Goal: Check status: Check status

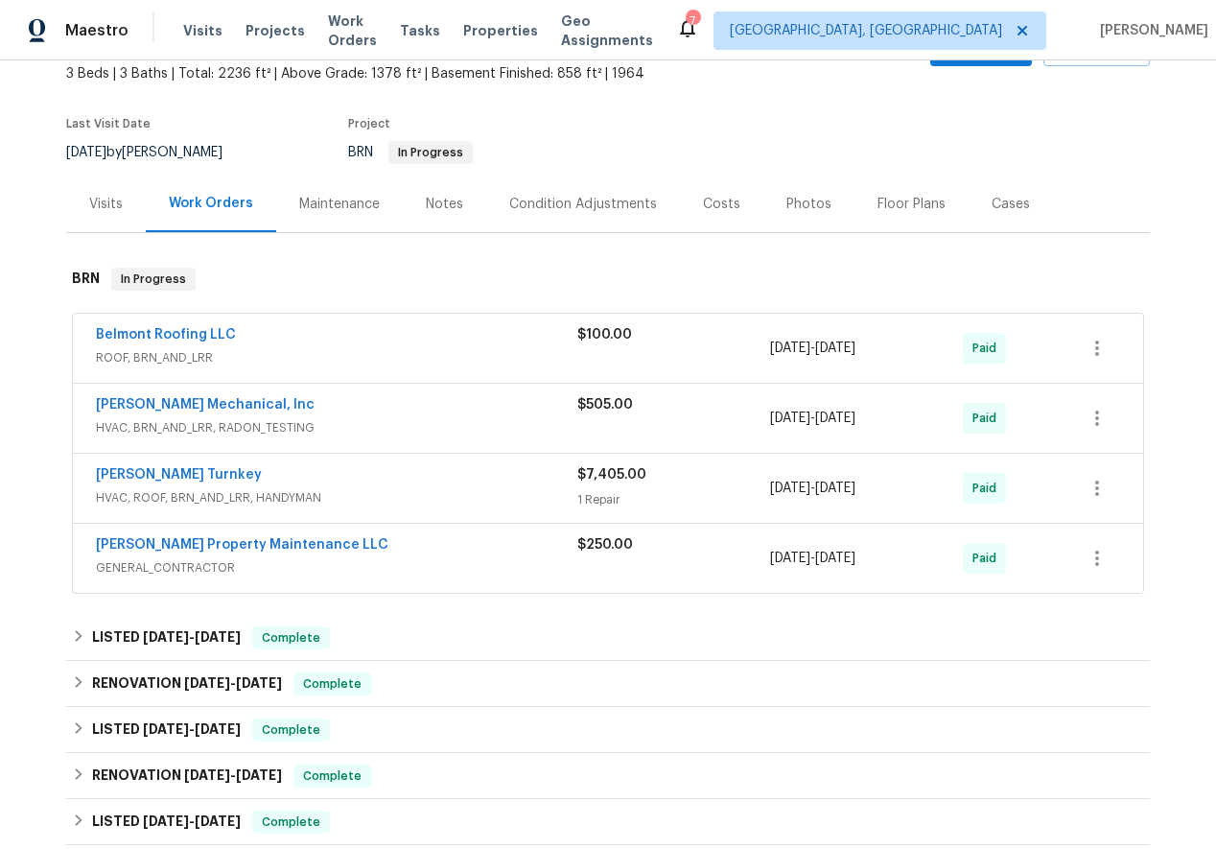
scroll to position [174, 0]
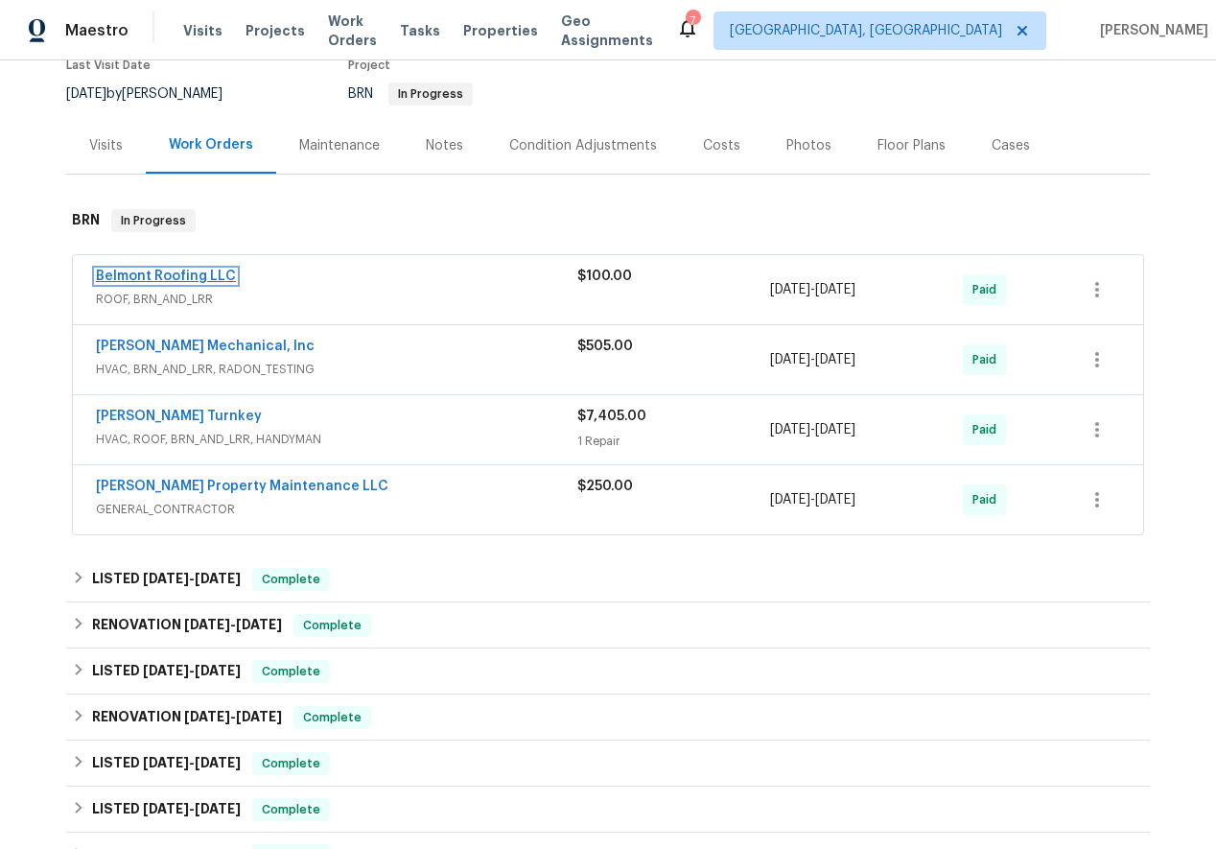
click at [147, 277] on link "Belmont Roofing LLC" at bounding box center [166, 275] width 140 height 13
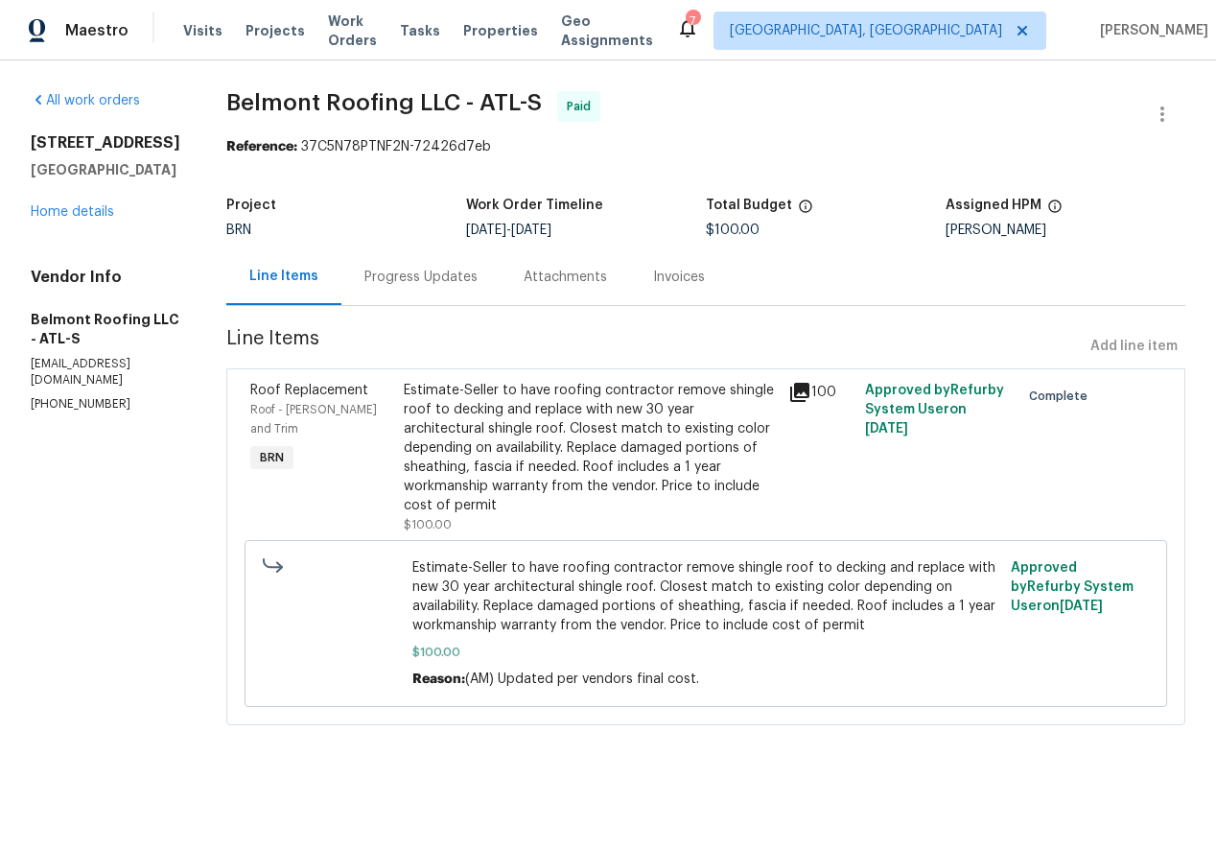
click at [705, 280] on div "Invoices" at bounding box center [679, 277] width 52 height 19
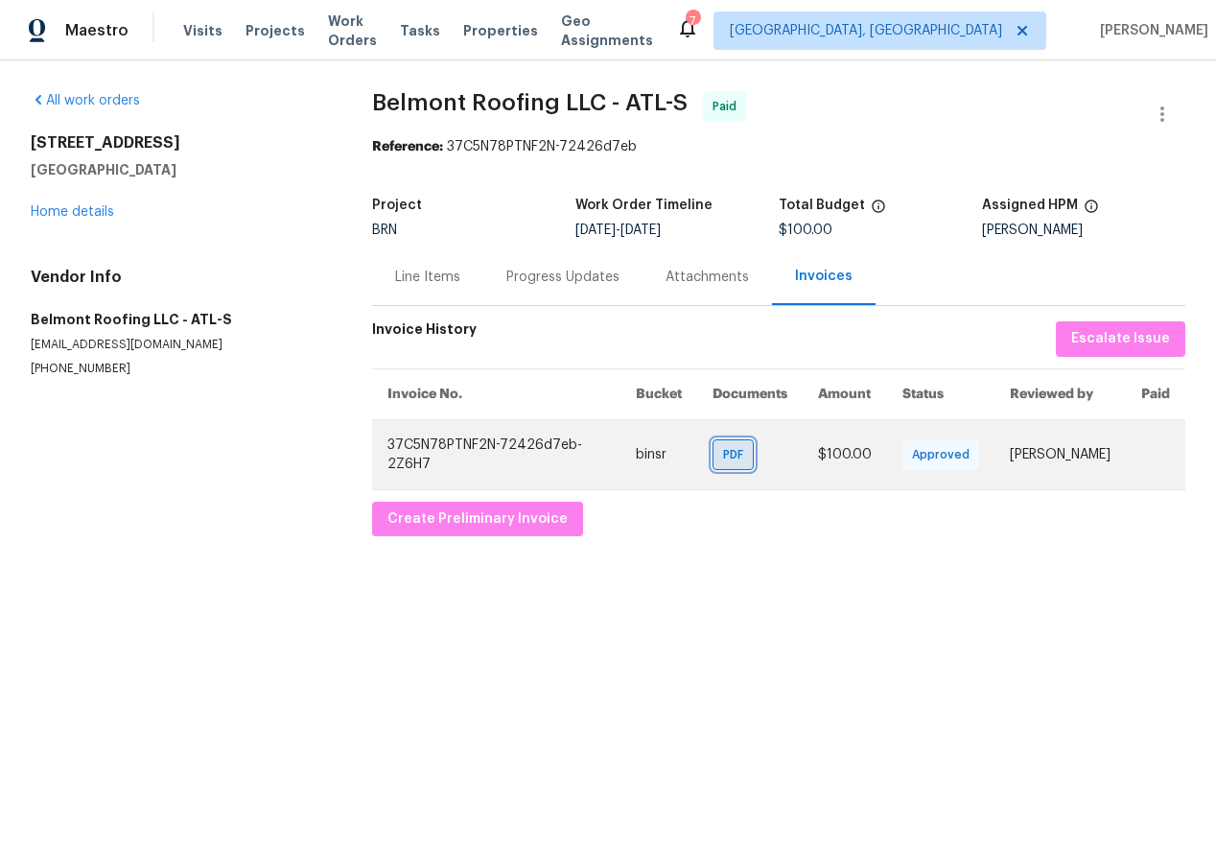
click at [712, 449] on div "PDF" at bounding box center [732, 454] width 41 height 31
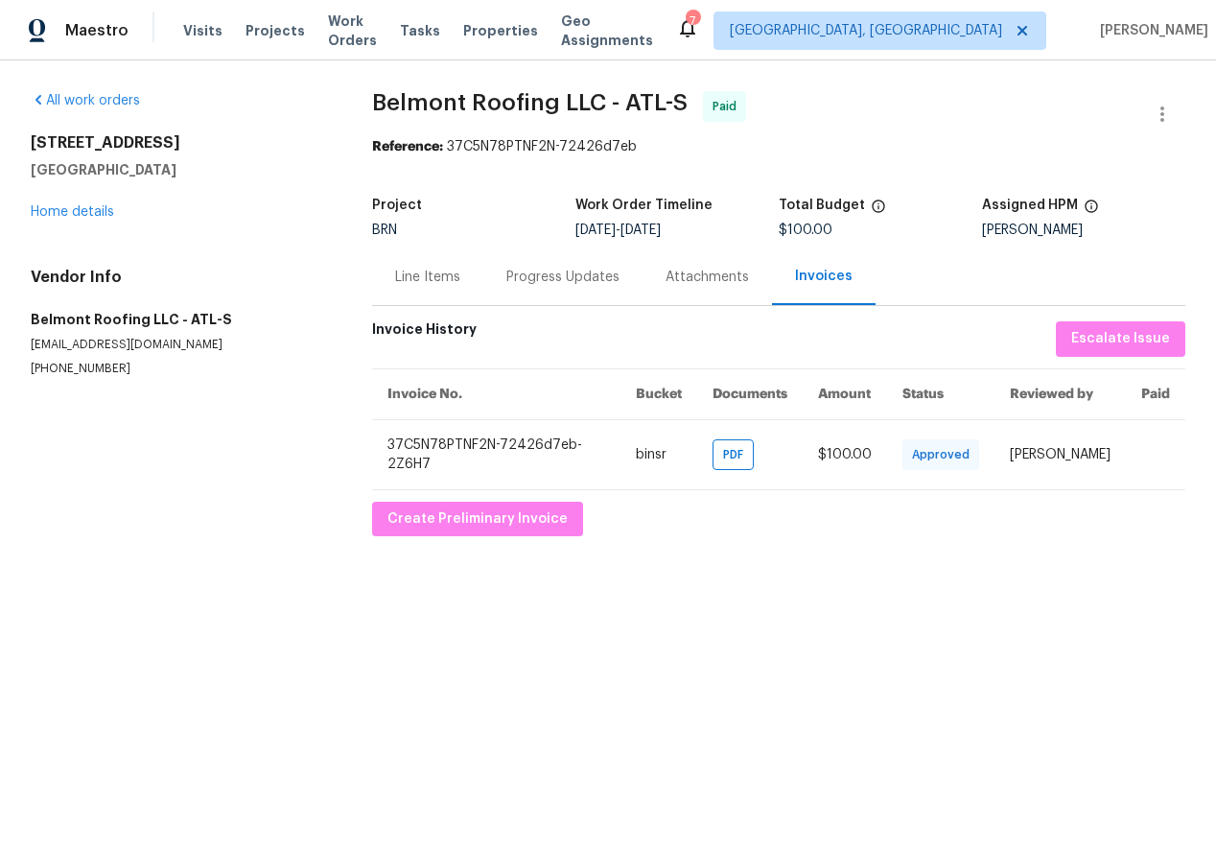
click at [732, 278] on div "Attachments" at bounding box center [706, 277] width 83 height 19
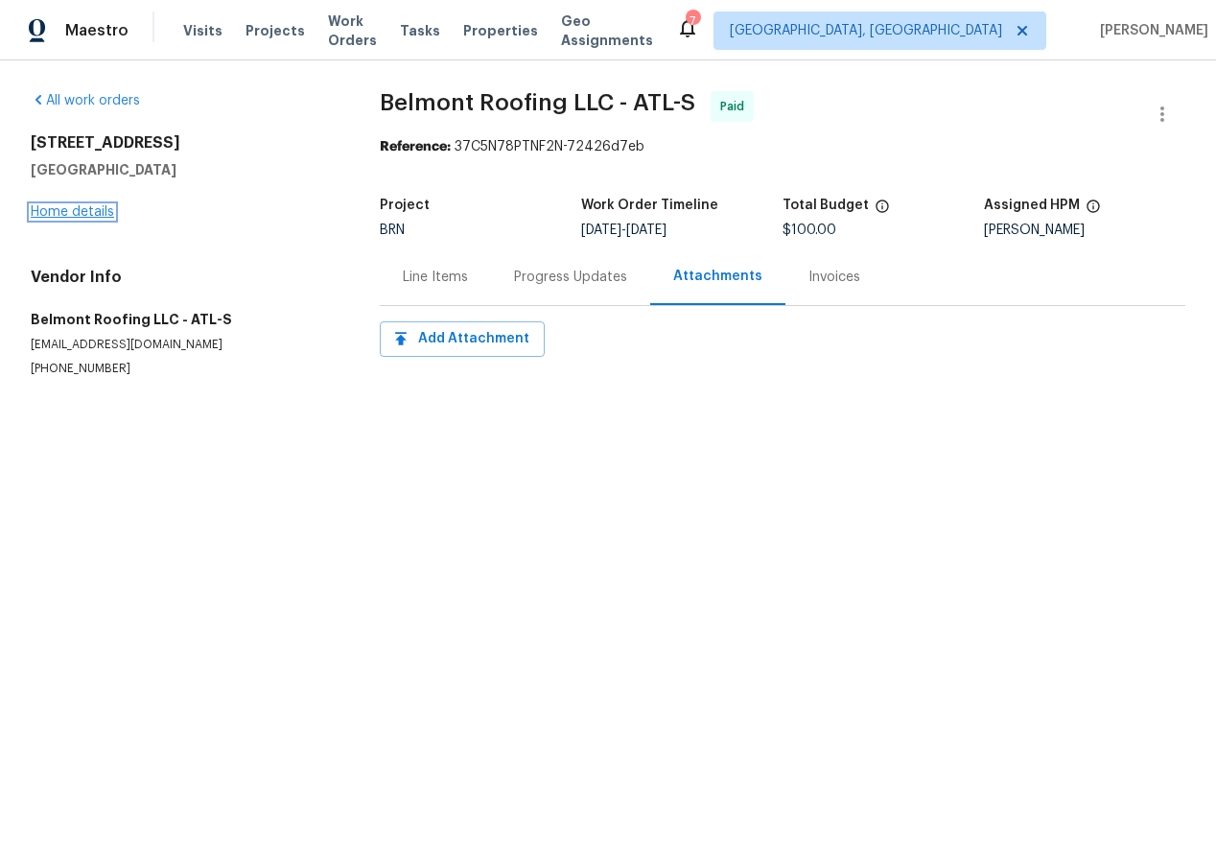
click at [97, 215] on link "Home details" at bounding box center [72, 211] width 83 height 13
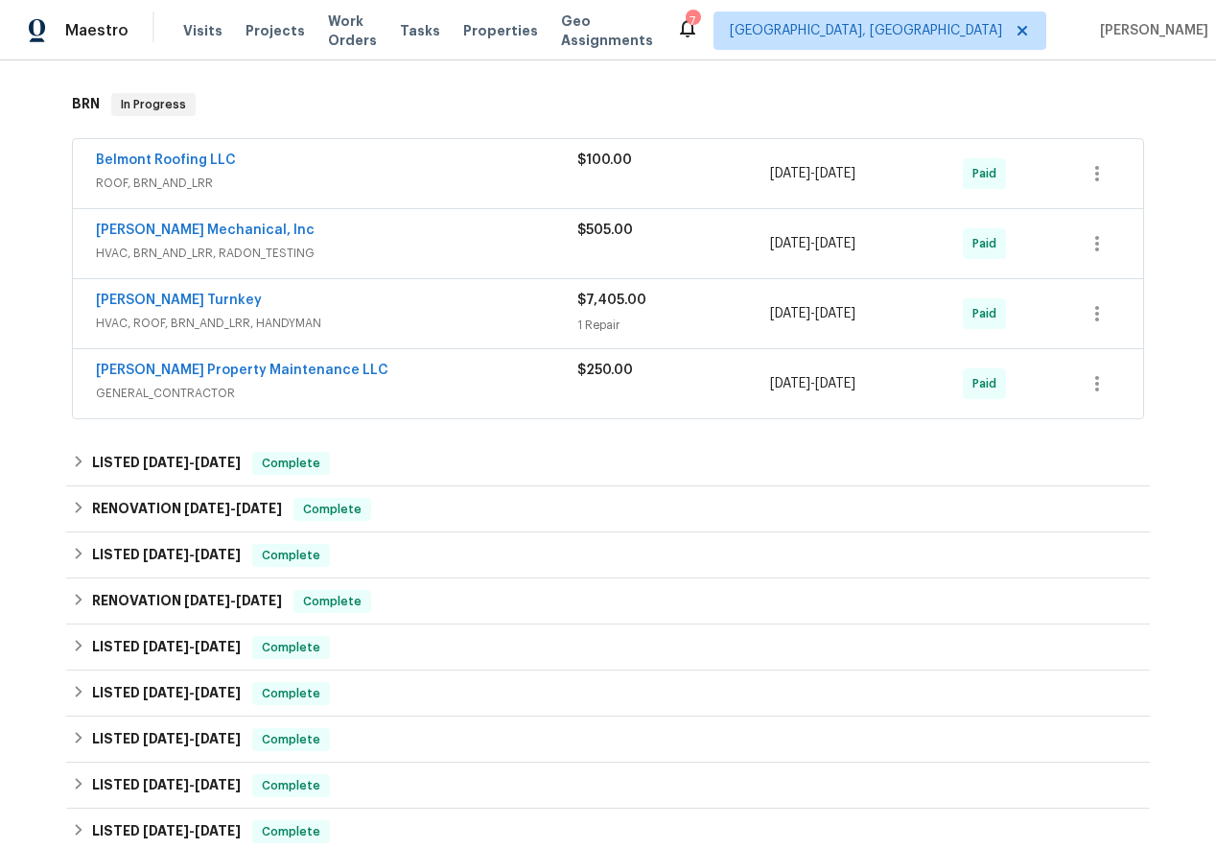
scroll to position [291, 0]
click at [120, 292] on link "[PERSON_NAME] Turnkey" at bounding box center [179, 298] width 166 height 13
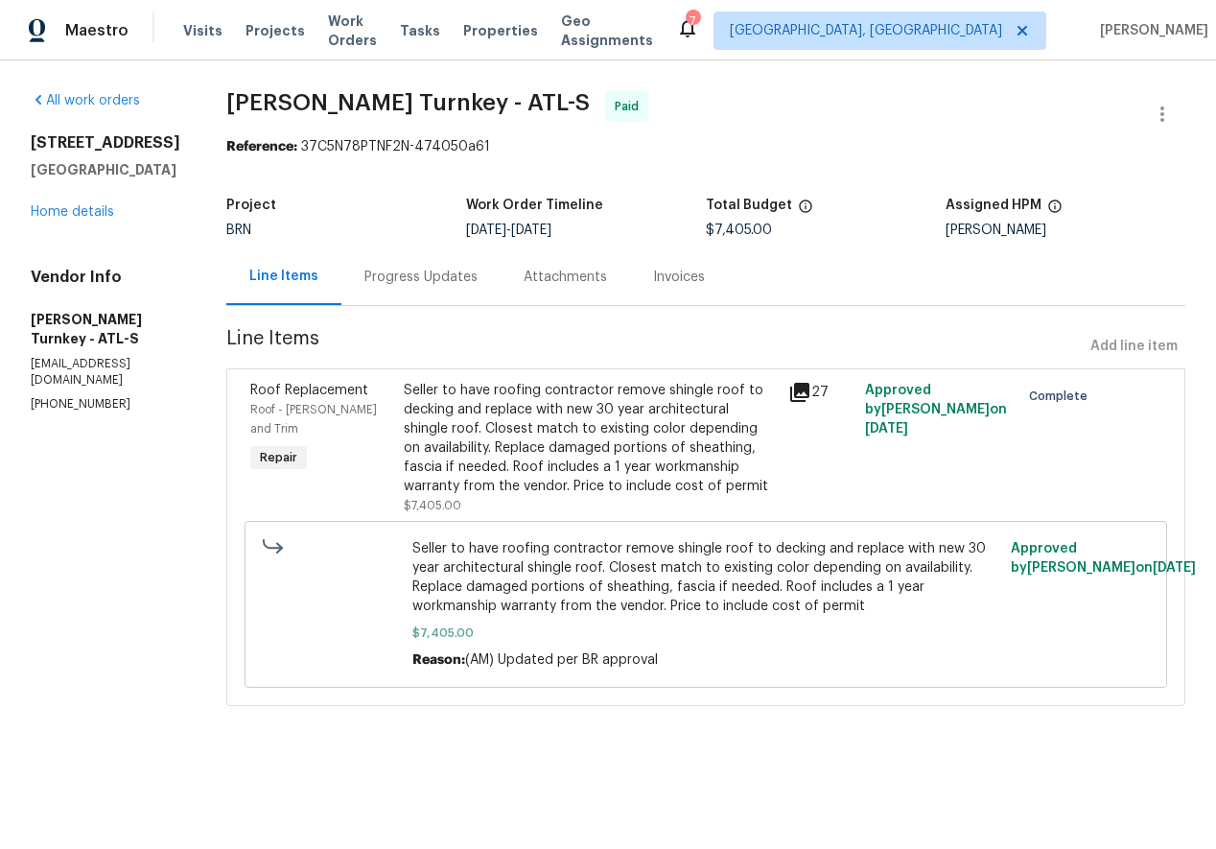
click at [632, 291] on div "Invoices" at bounding box center [679, 276] width 98 height 57
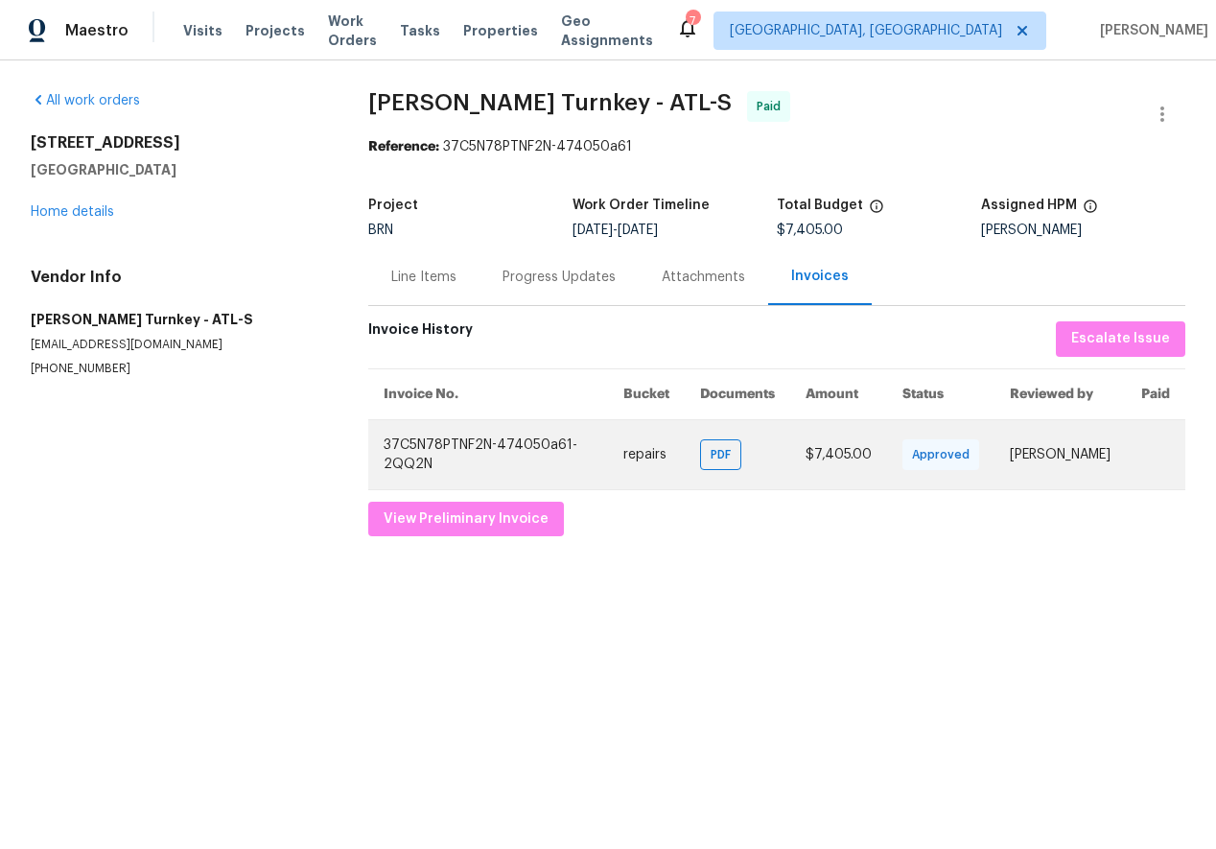
click at [709, 473] on td "PDF" at bounding box center [737, 454] width 105 height 70
click at [711, 457] on span "PDF" at bounding box center [725, 454] width 28 height 19
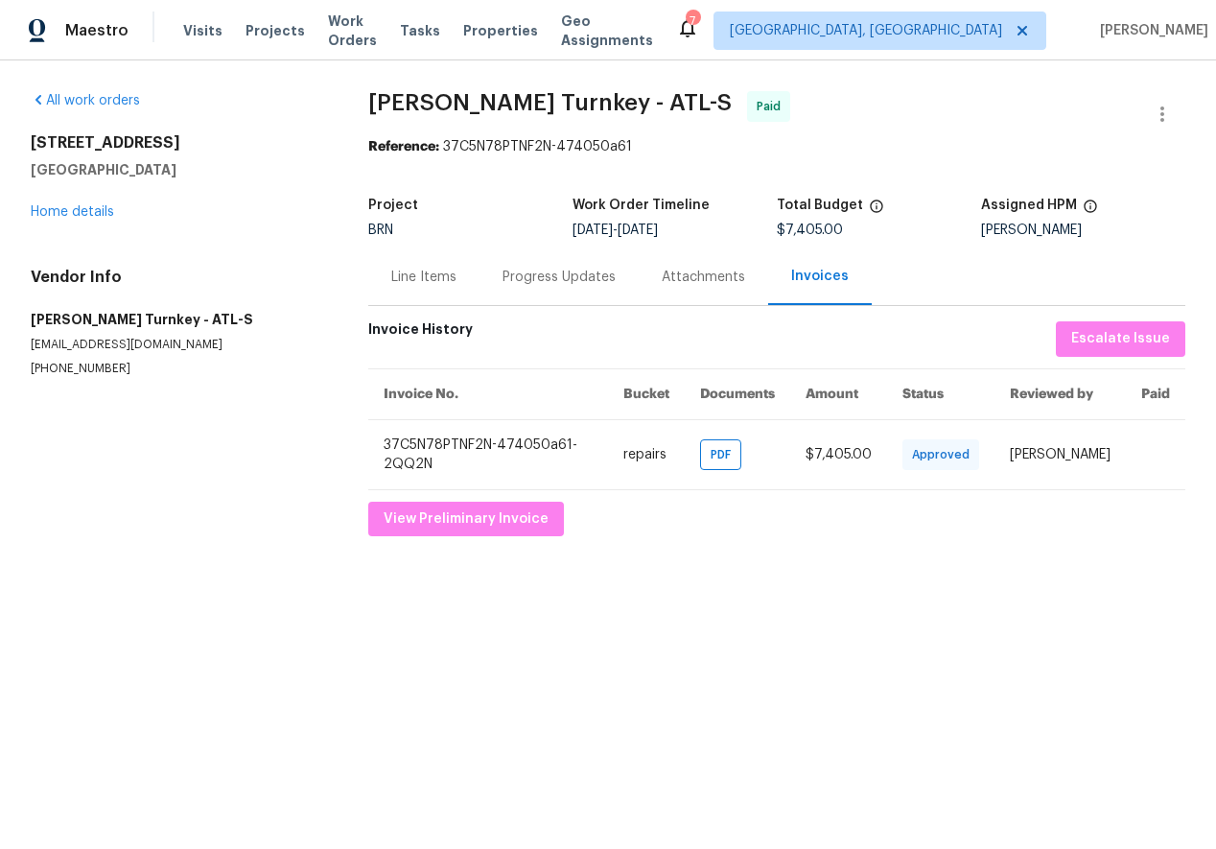
click at [665, 281] on div "Attachments" at bounding box center [703, 277] width 83 height 19
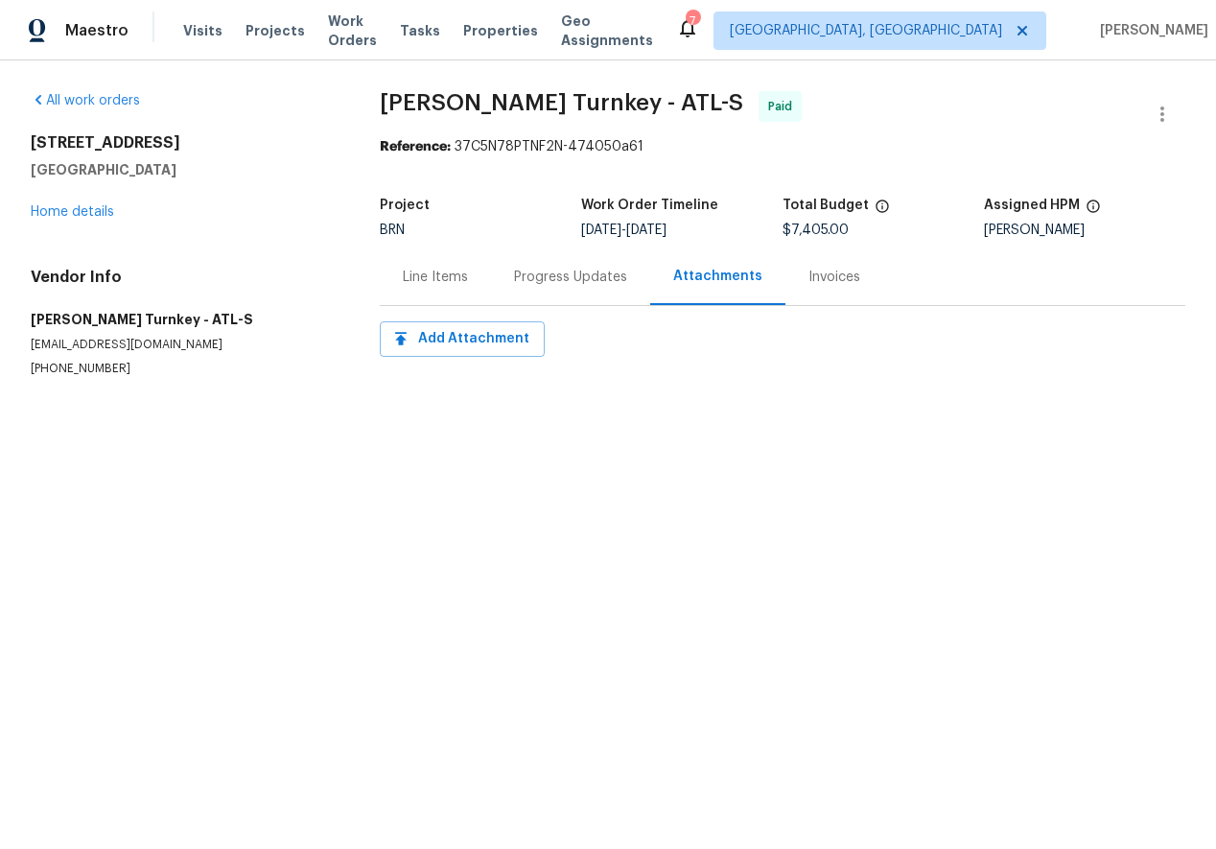
click at [592, 281] on div "Progress Updates" at bounding box center [570, 277] width 113 height 19
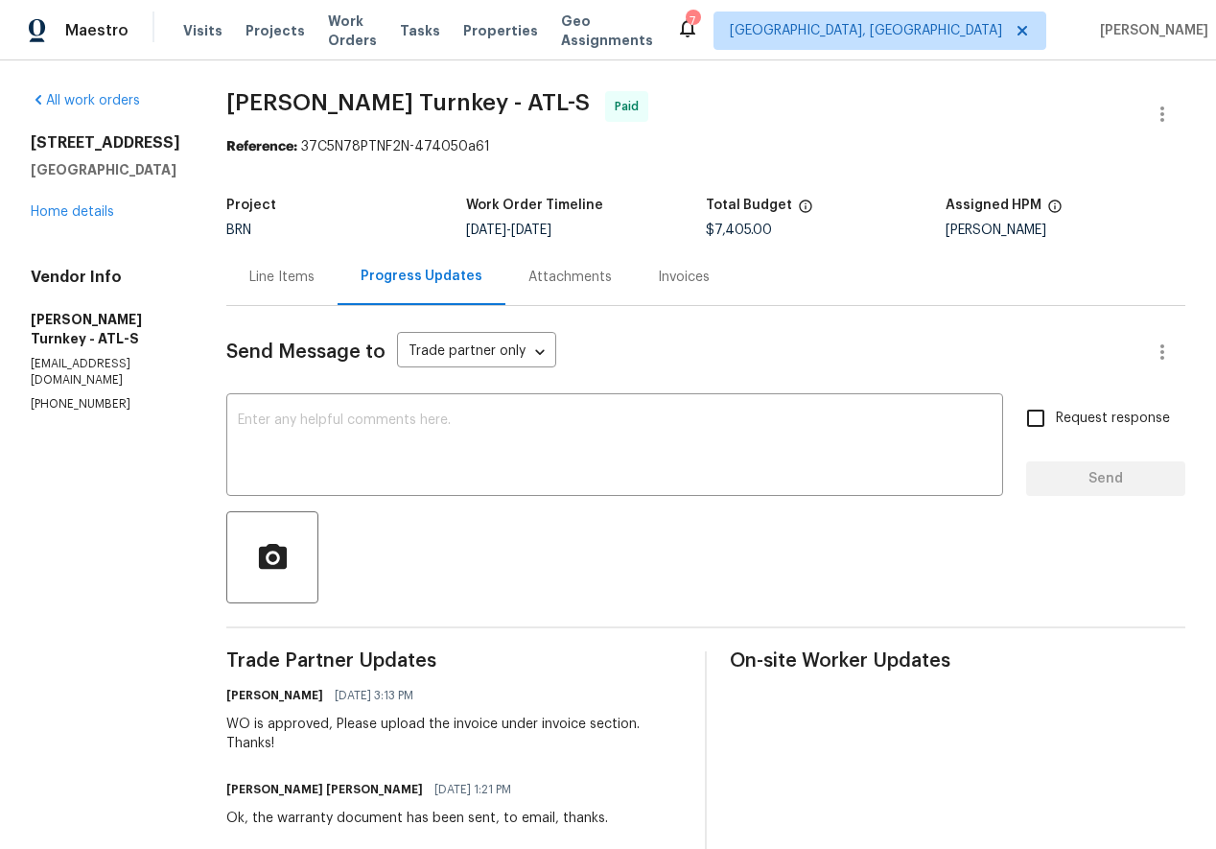
click at [254, 263] on div "Line Items" at bounding box center [281, 276] width 111 height 57
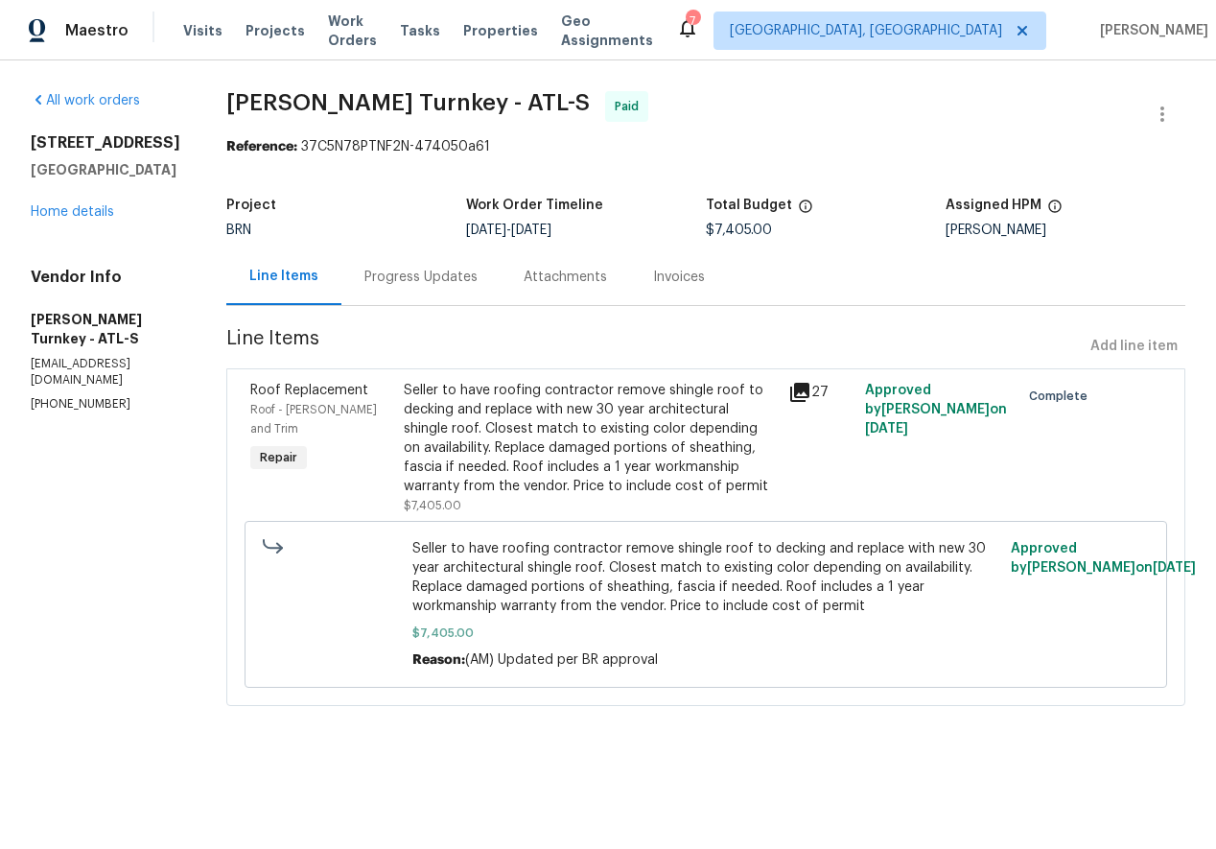
click at [788, 386] on icon at bounding box center [799, 392] width 23 height 23
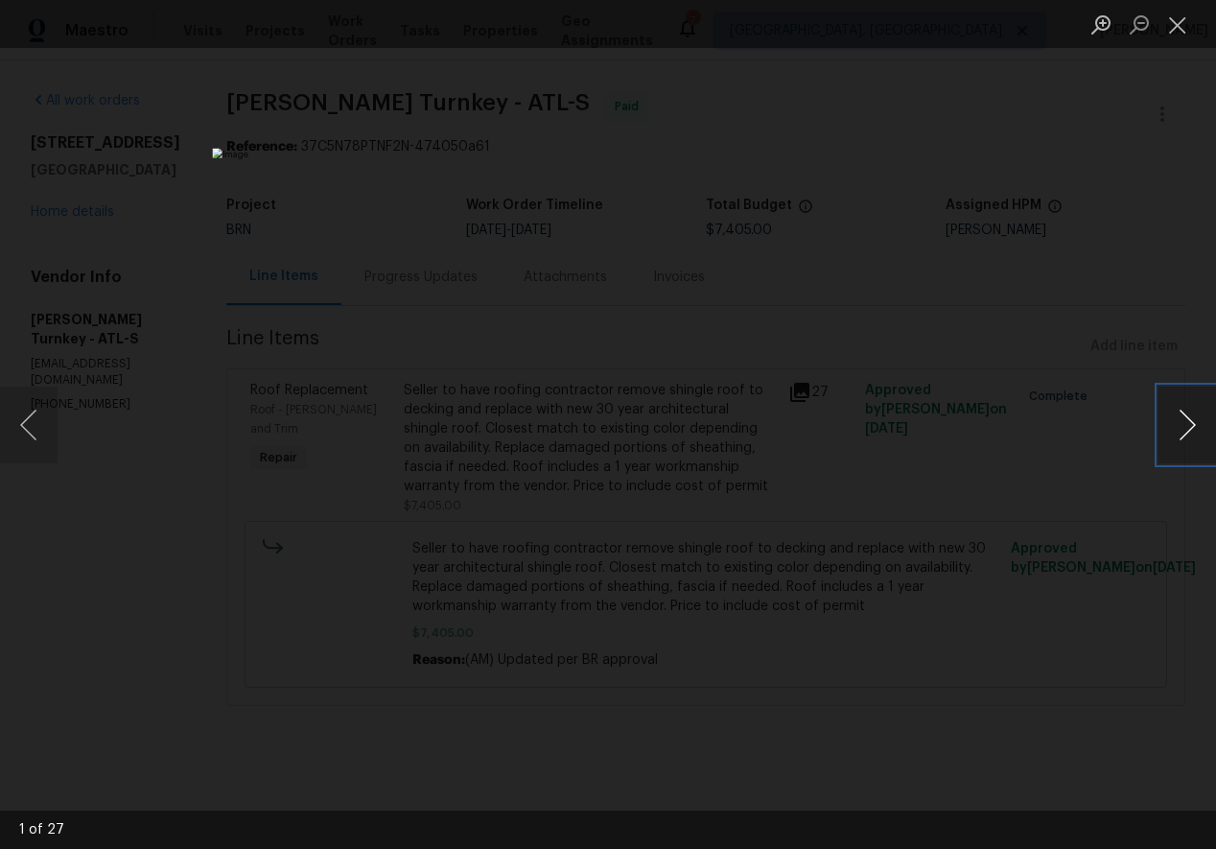
click at [1183, 433] on button "Next image" at bounding box center [1187, 424] width 58 height 77
click at [18, 432] on button "Previous image" at bounding box center [29, 424] width 58 height 77
